Goal: Transaction & Acquisition: Purchase product/service

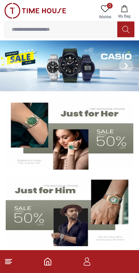
click at [77, 212] on img at bounding box center [70, 210] width 128 height 71
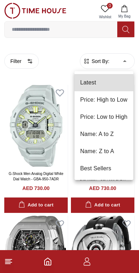
click at [11, 60] on div at bounding box center [69, 136] width 139 height 273
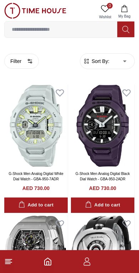
click at [13, 65] on button "Filter" at bounding box center [21, 61] width 35 height 15
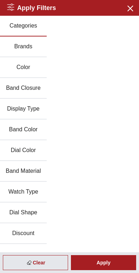
click at [19, 47] on button "Brands" at bounding box center [23, 46] width 47 height 21
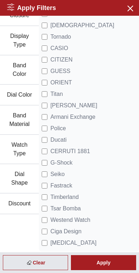
scroll to position [81, 0]
click at [102, 259] on div "Apply" at bounding box center [103, 262] width 65 height 15
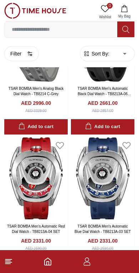
scroll to position [216, 0]
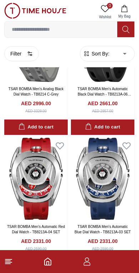
click at [130, 33] on button at bounding box center [126, 29] width 17 height 16
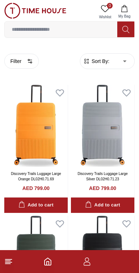
click at [16, 29] on input at bounding box center [61, 29] width 113 height 14
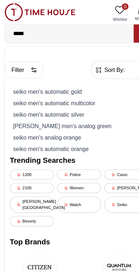
type input "*****"
click at [68, 118] on div "seiko men's analog orange" at bounding box center [70, 120] width 122 height 10
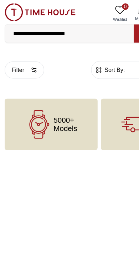
click at [10, 9] on img at bounding box center [35, 11] width 62 height 16
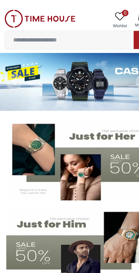
click at [13, 19] on img at bounding box center [35, 11] width 62 height 16
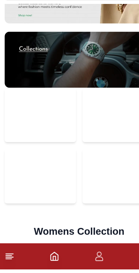
scroll to position [1462, 0]
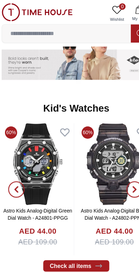
click at [21, 24] on input at bounding box center [61, 29] width 113 height 14
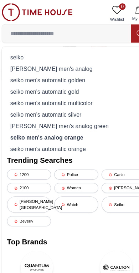
scroll to position [1002, 0]
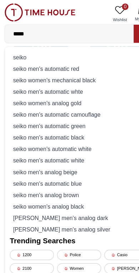
type input "******"
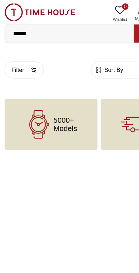
click at [31, 35] on input "******" at bounding box center [61, 29] width 113 height 14
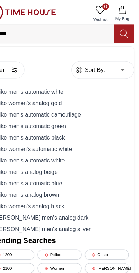
click at [123, 30] on icon at bounding box center [126, 29] width 7 height 8
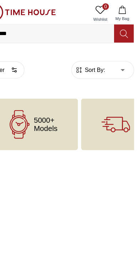
click at [123, 32] on icon at bounding box center [126, 29] width 7 height 8
